Goal: Task Accomplishment & Management: Manage account settings

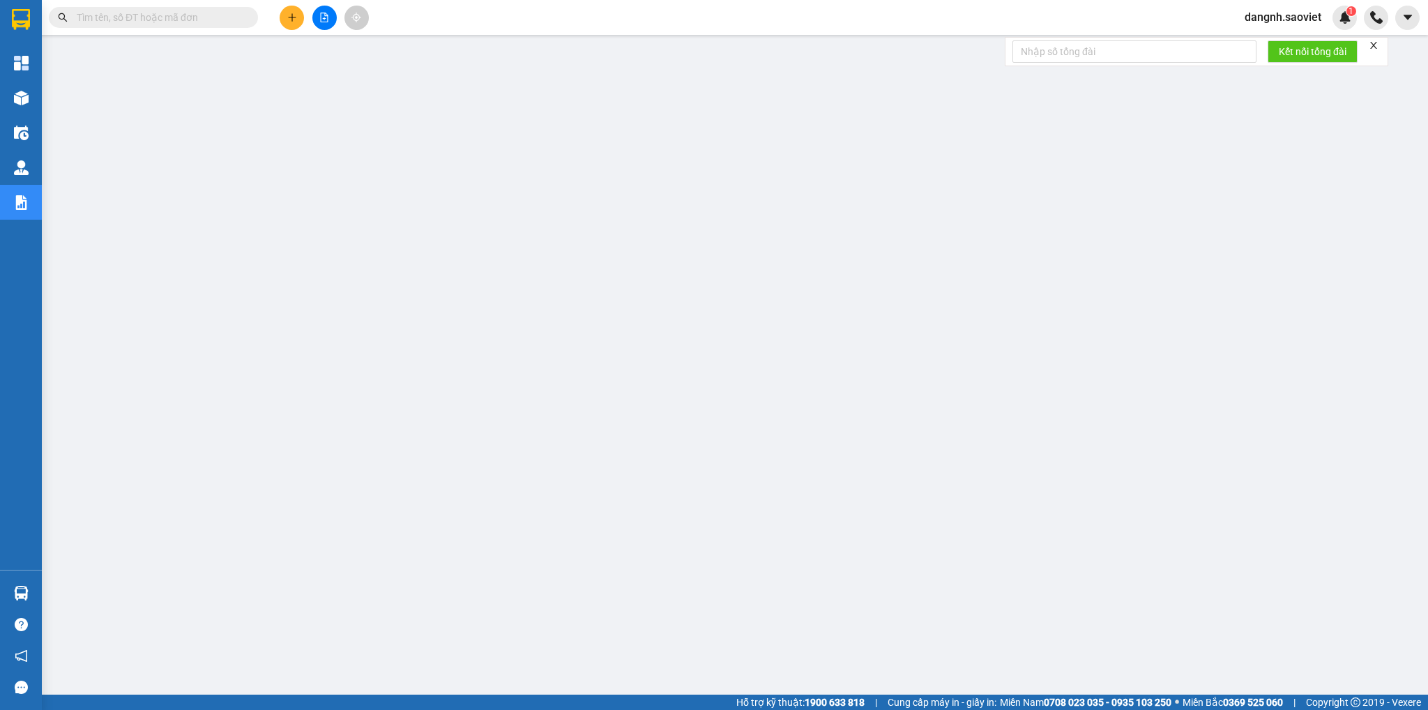
click at [206, 21] on input "text" at bounding box center [159, 17] width 165 height 15
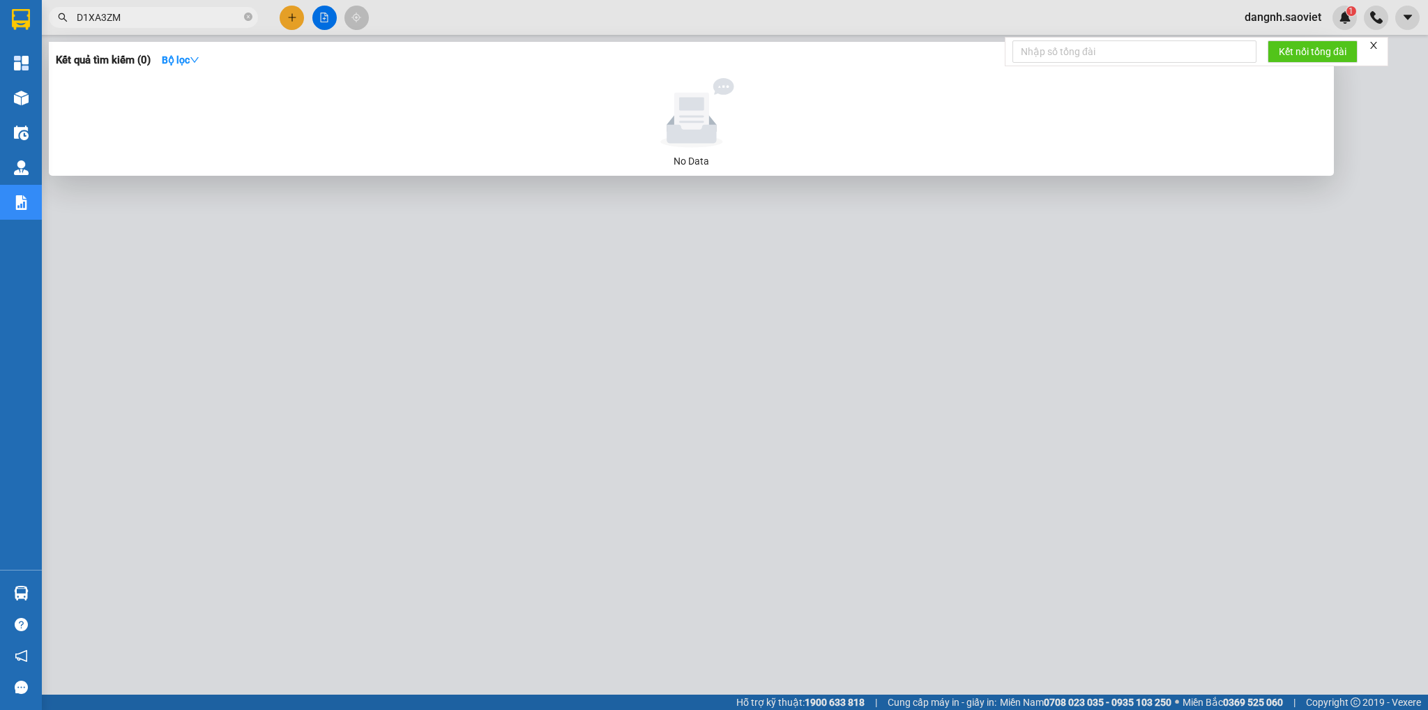
click at [84, 16] on input "D1XA3ZM" at bounding box center [159, 17] width 165 height 15
click at [109, 15] on input "DQ1XA3ZM" at bounding box center [159, 17] width 165 height 15
click at [156, 17] on input "DQ1XASZM" at bounding box center [159, 17] width 165 height 15
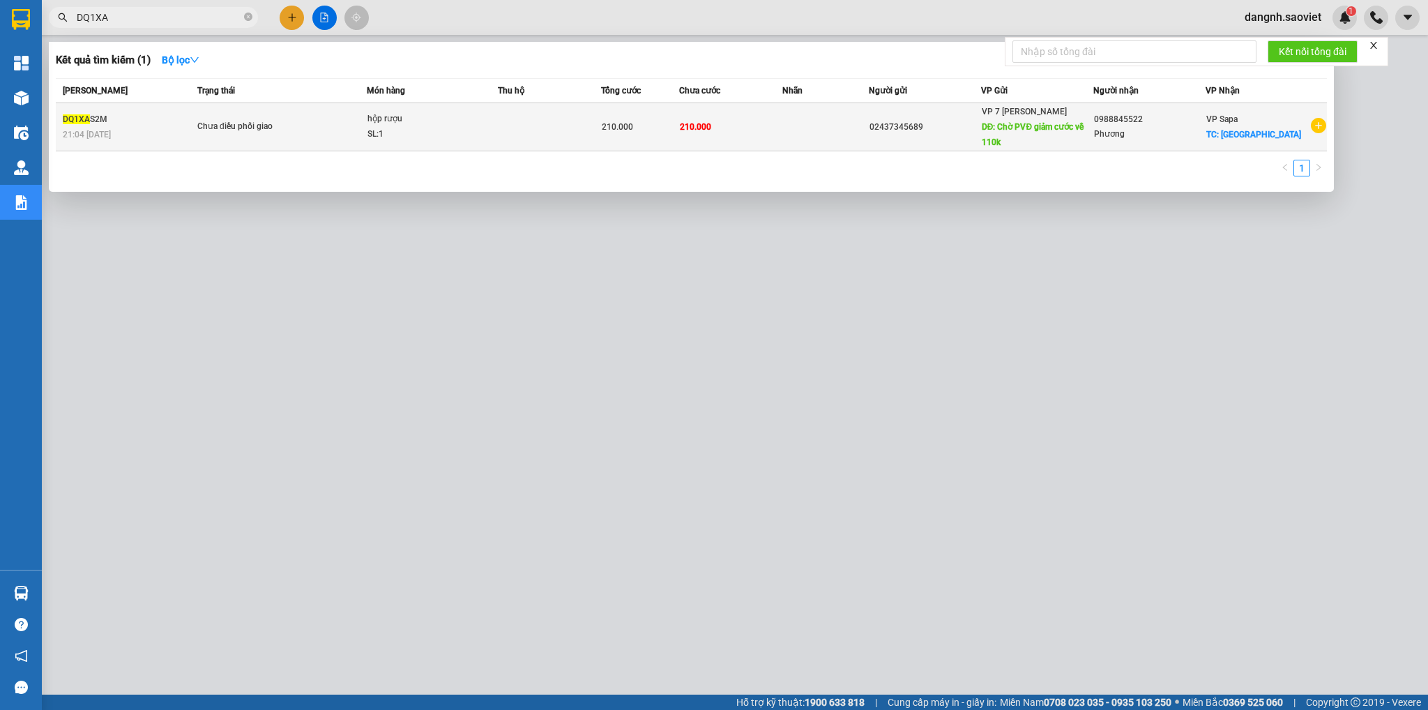
type input "DQ1XA"
click at [325, 129] on span "Chưa điều phối giao" at bounding box center [281, 126] width 169 height 15
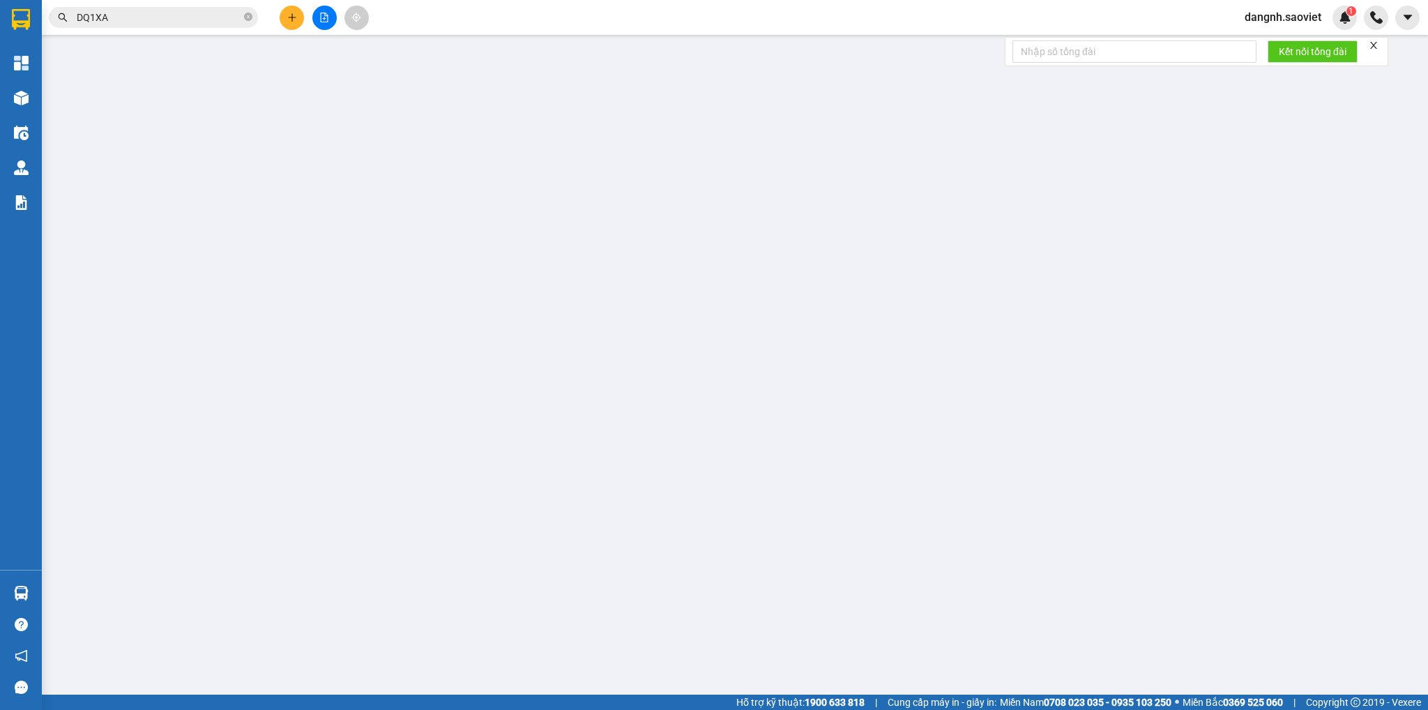
type input "02437345689"
type input "Chờ PVĐ giảm cước về 110k"
type input "0988845522"
type input "Phương"
checkbox input "true"
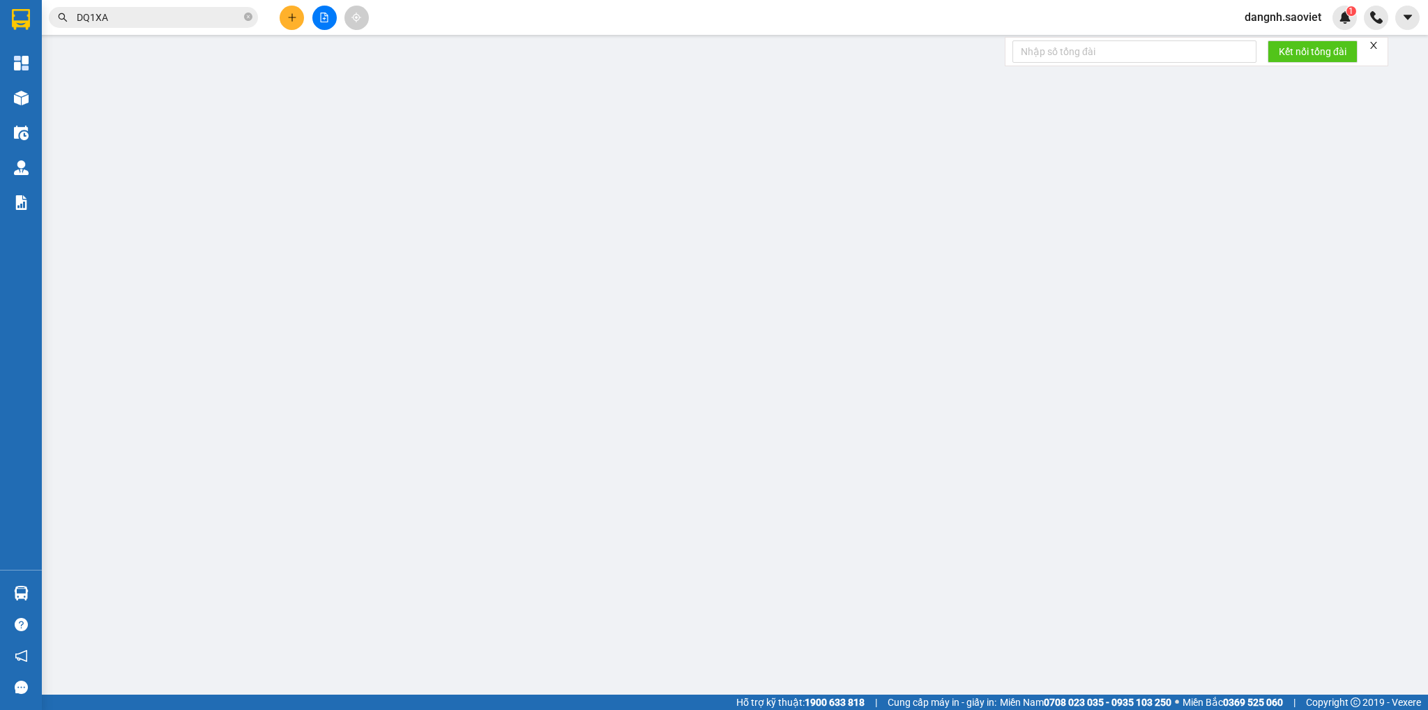
type input "[GEOGRAPHIC_DATA]"
type input "210.000"
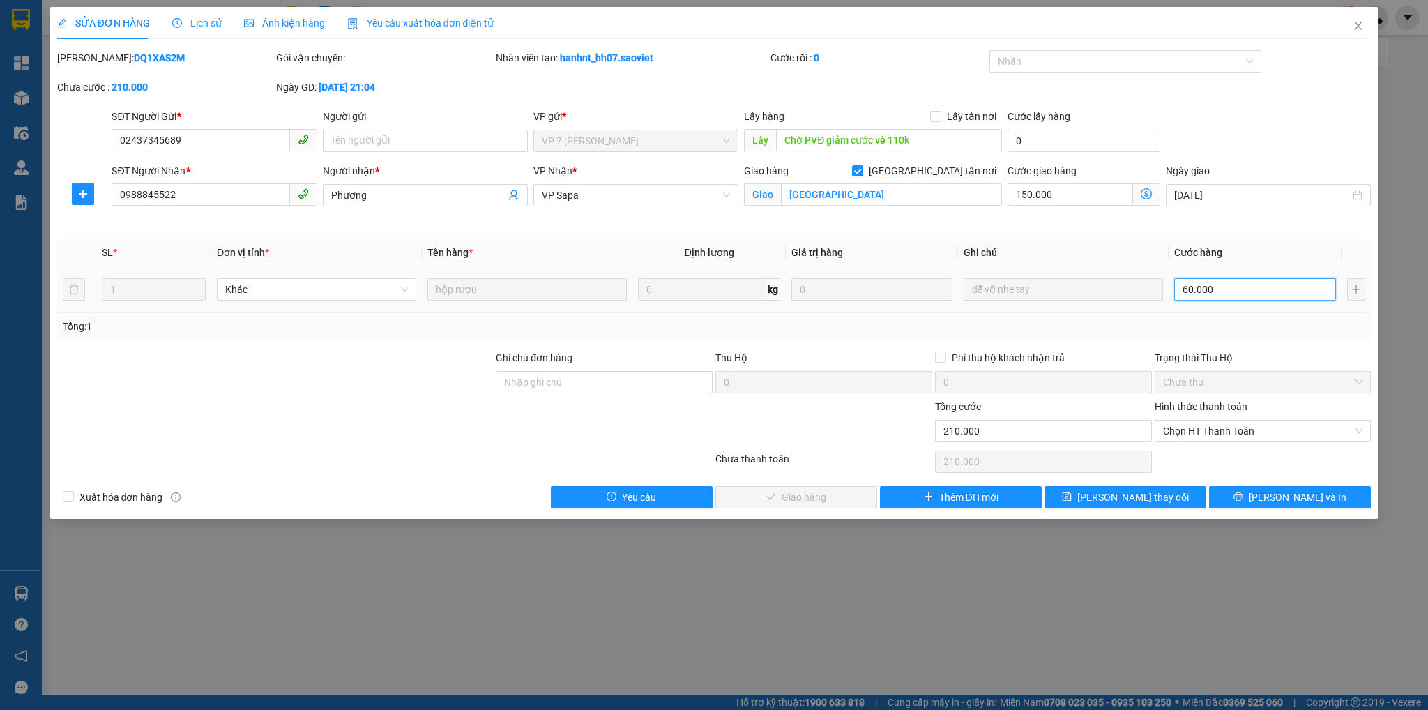
click at [1217, 291] on input "60.000" at bounding box center [1255, 289] width 161 height 22
click at [1071, 193] on input "150.000" at bounding box center [1071, 194] width 126 height 22
type input "60.005"
type input "5"
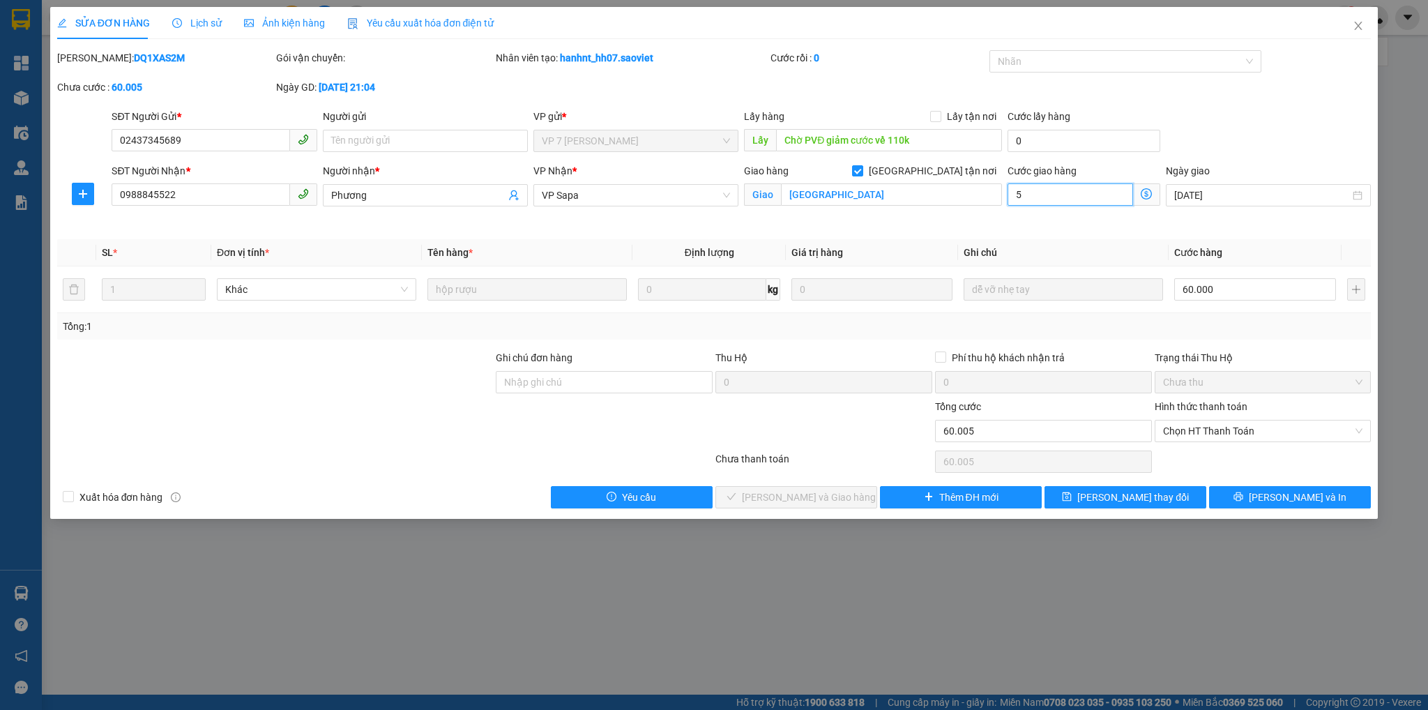
type input "60.050"
type input "50"
type input "60.500"
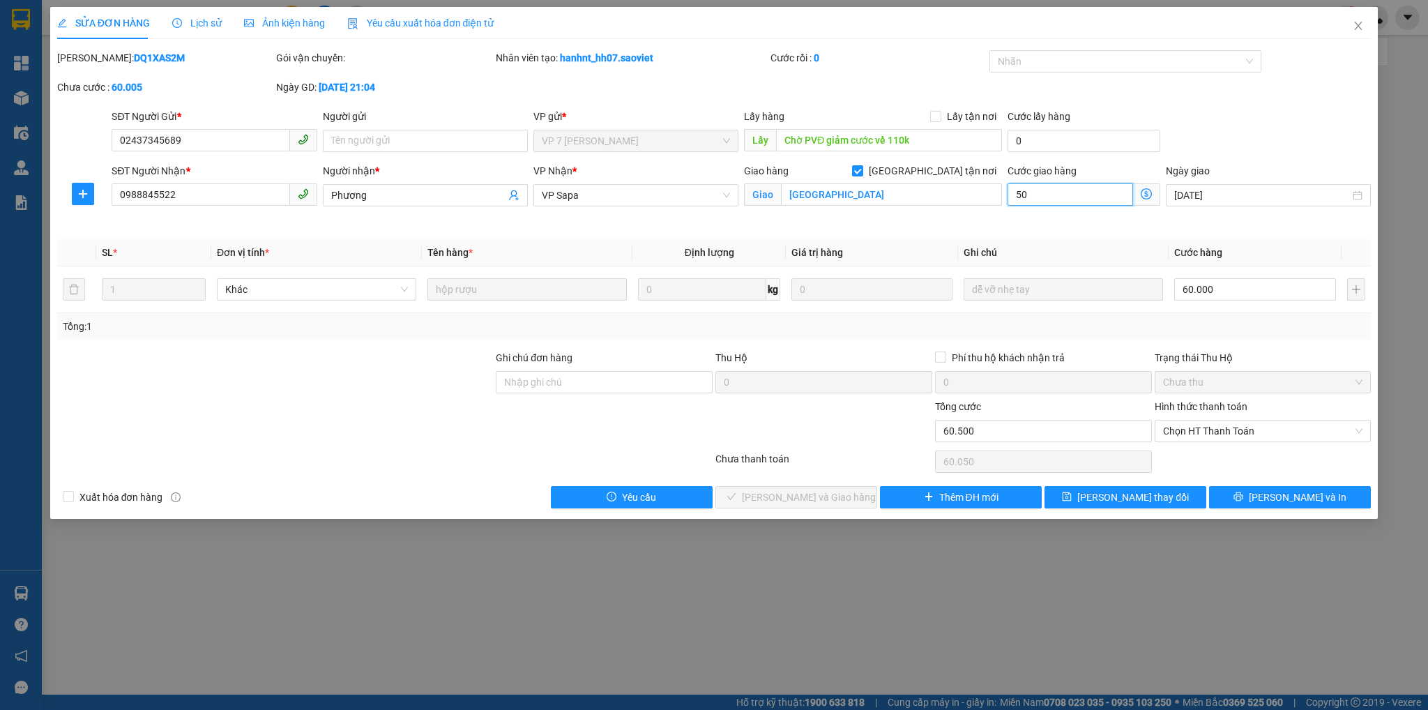
type input "500"
type input "65.000"
type input "5.000"
type input "110.000"
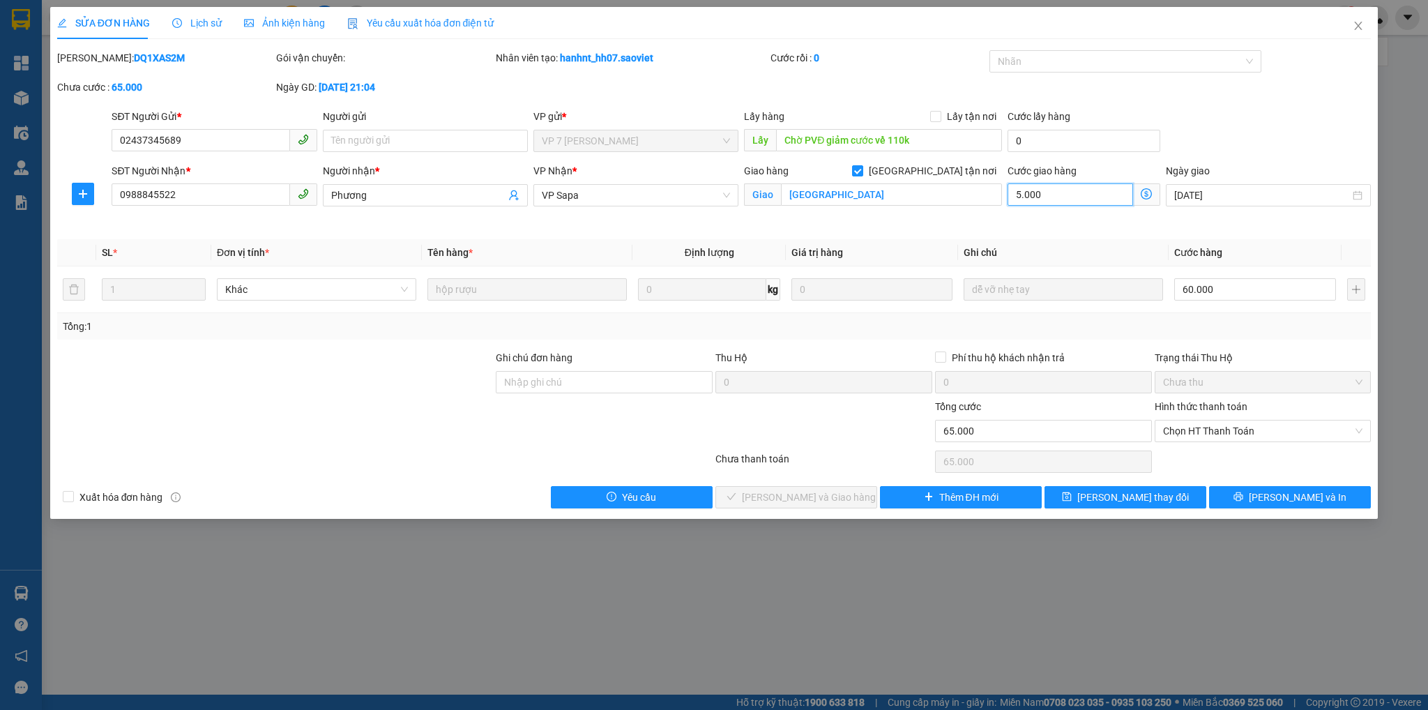
type input "110.000"
type input "50.000"
click at [1091, 221] on div "Cước giao hàng 50.000" at bounding box center [1084, 196] width 158 height 66
click at [607, 385] on input "Ghi chú đơn hàng" at bounding box center [604, 382] width 217 height 22
type input "SỬA CƯỚC GIAO HÀNG 150-50"
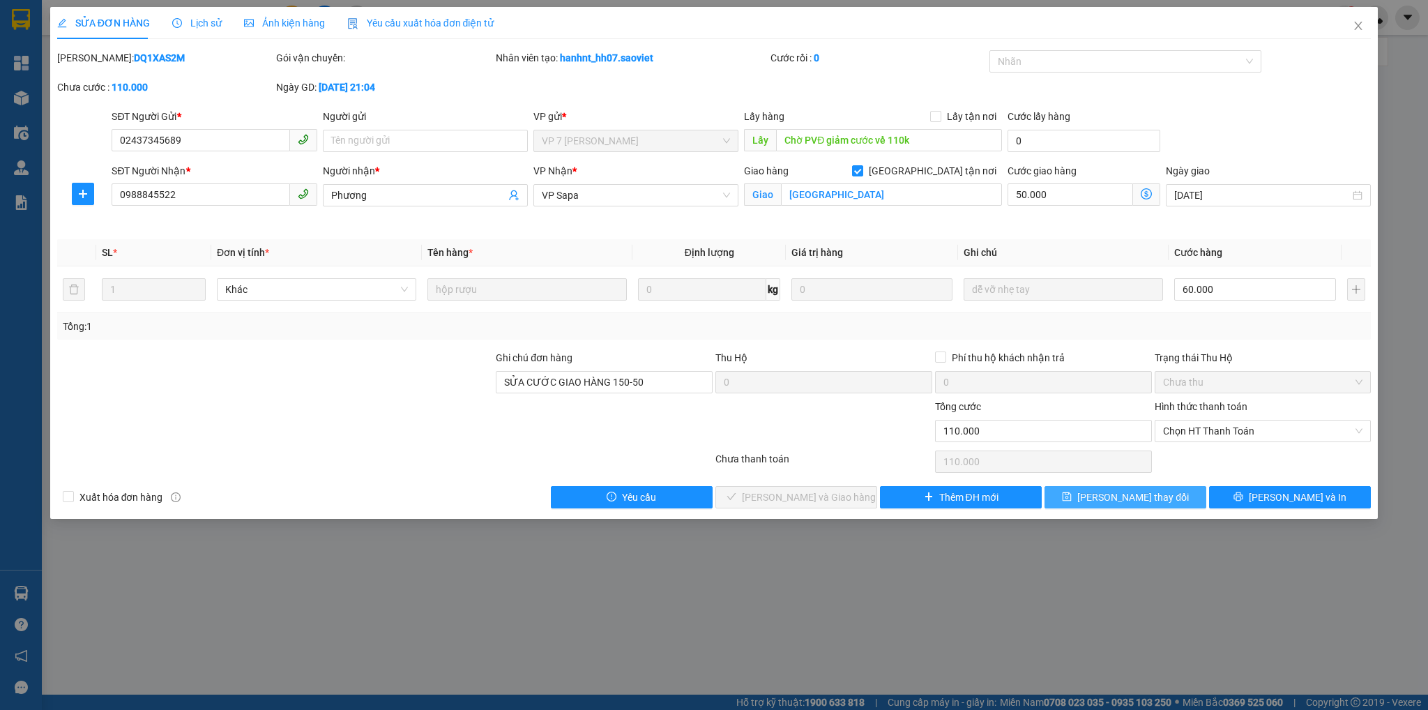
click at [1133, 503] on span "[PERSON_NAME] thay đổi" at bounding box center [1134, 497] width 112 height 15
